Goal: Task Accomplishment & Management: Complete application form

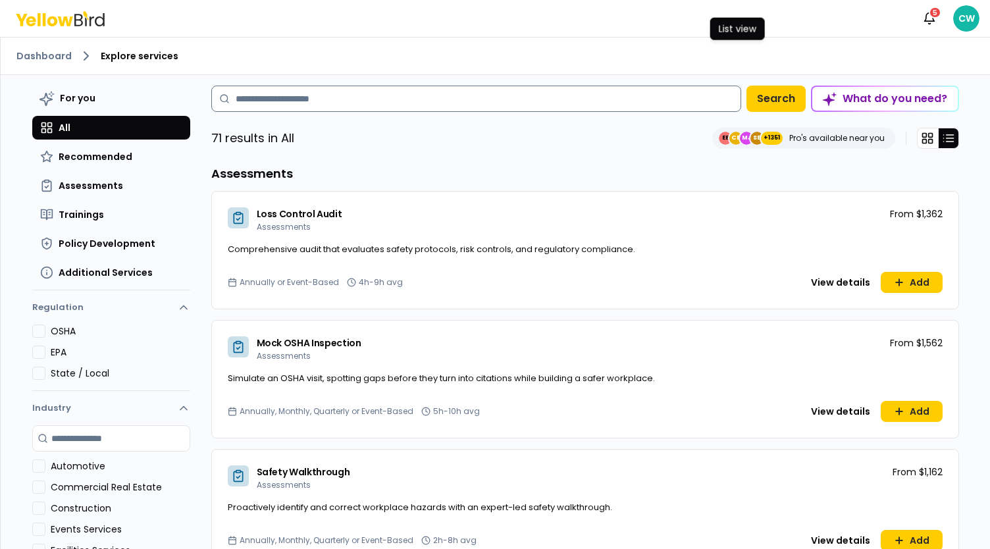
click at [297, 99] on input at bounding box center [476, 99] width 530 height 26
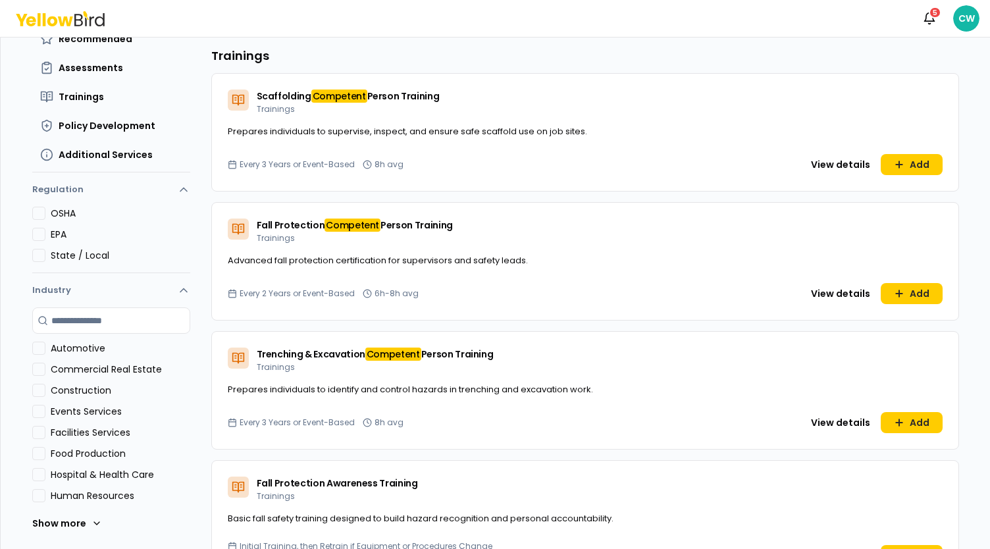
scroll to position [111, 0]
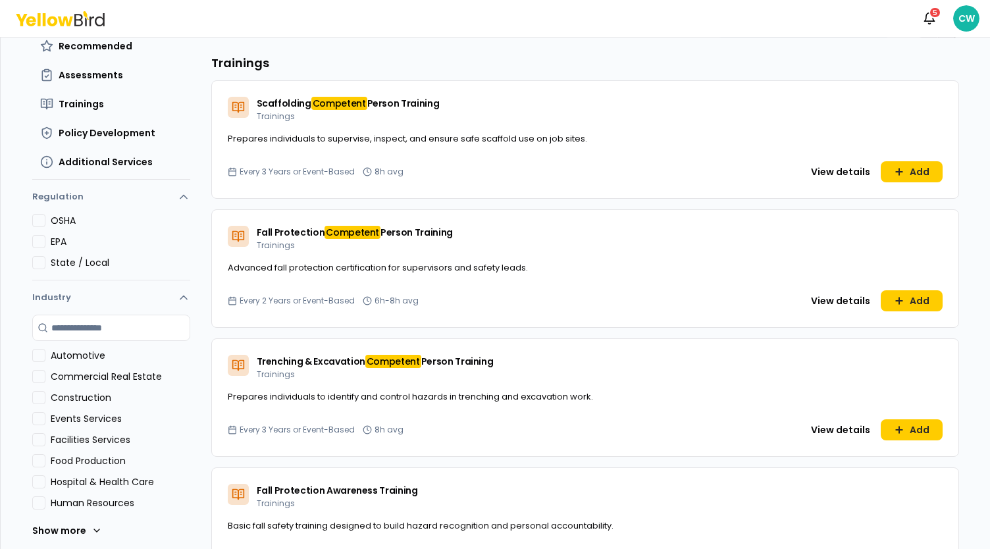
type input "*********"
